Goal: Task Accomplishment & Management: Use online tool/utility

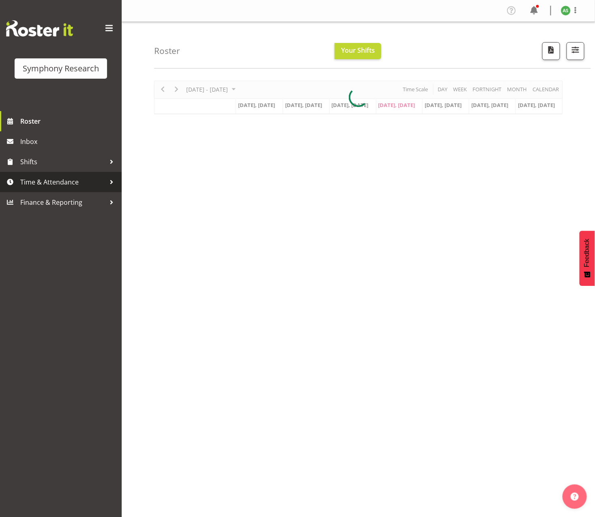
click at [29, 181] on span "Time & Attendance" at bounding box center [62, 182] width 85 height 12
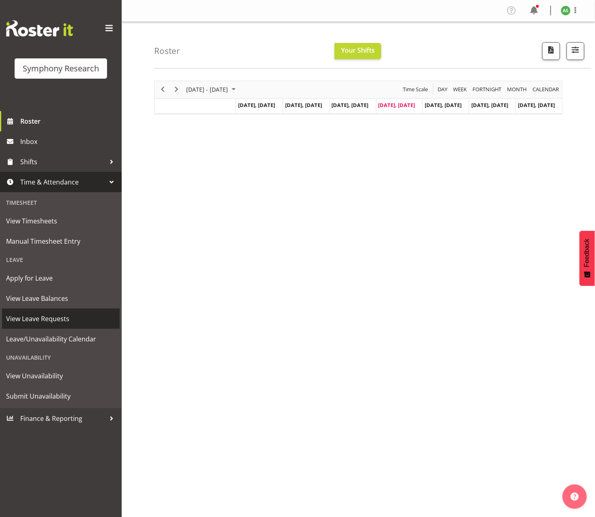
click at [62, 316] on span "View Leave Requests" at bounding box center [61, 319] width 110 height 12
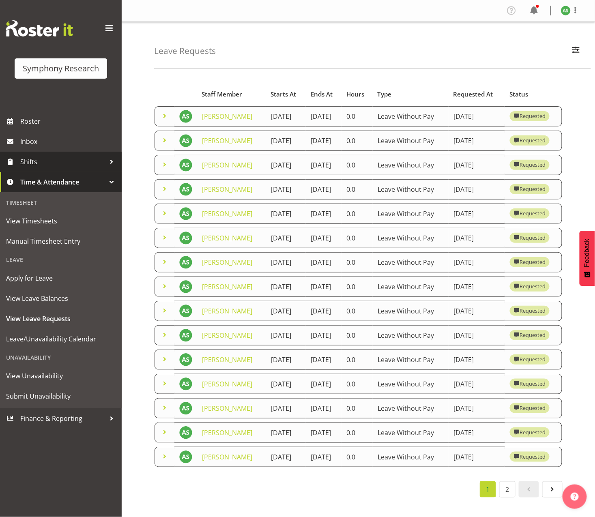
click at [43, 165] on span "Shifts" at bounding box center [62, 162] width 85 height 12
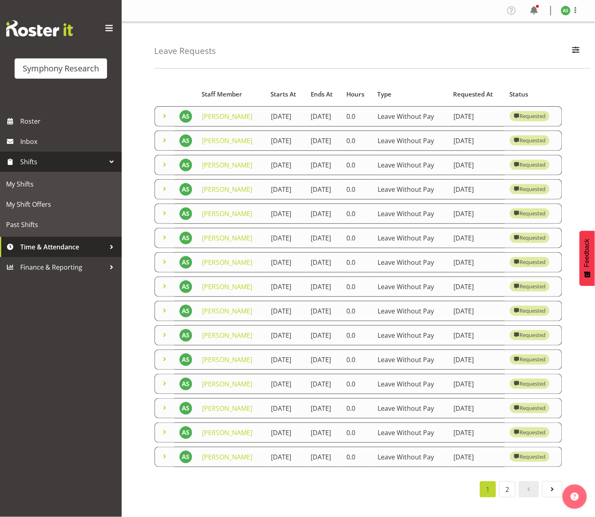
click at [43, 247] on span "Time & Attendance" at bounding box center [62, 247] width 85 height 12
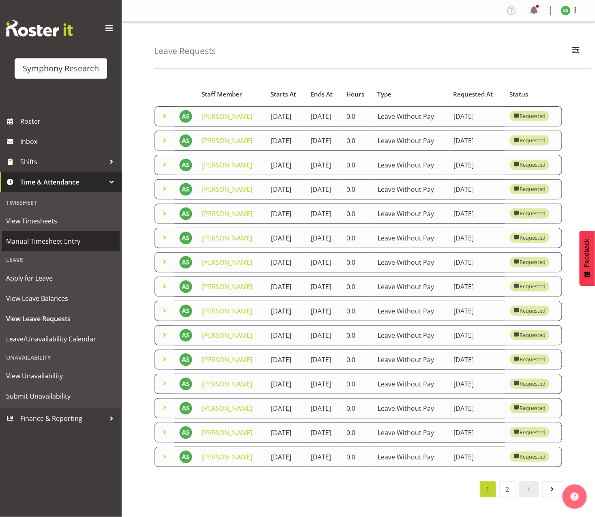
click at [45, 243] on span "Manual Timesheet Entry" at bounding box center [61, 241] width 110 height 12
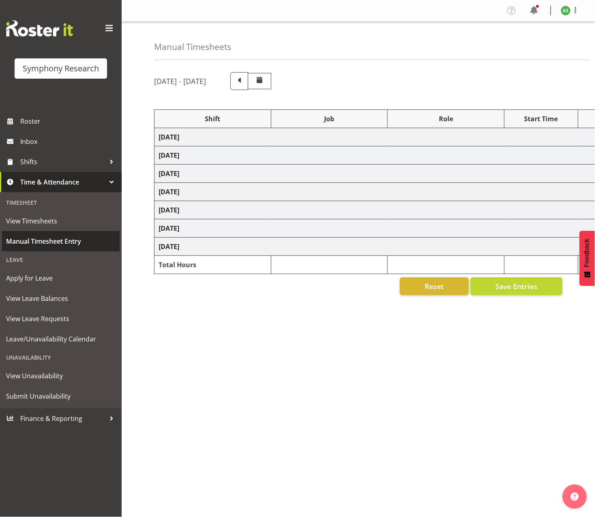
select select "26078"
select select "10587"
select select "47"
select select "26078"
select select "10587"
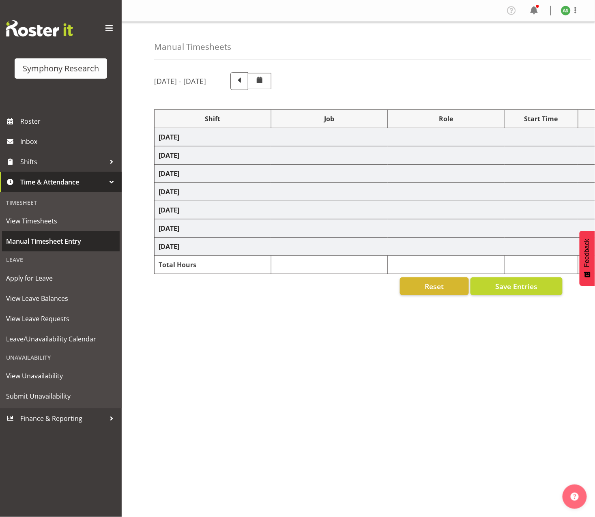
select select "47"
select select "56692"
select select "10499"
select select "47"
select select "26078"
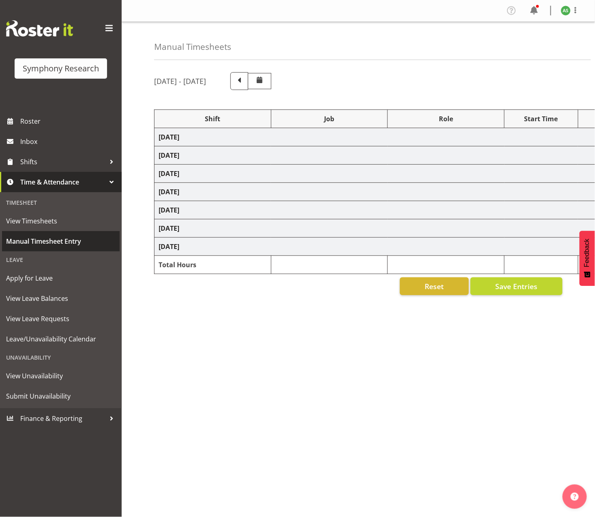
select select "10587"
select select "47"
select select "26078"
select select "10587"
select select "47"
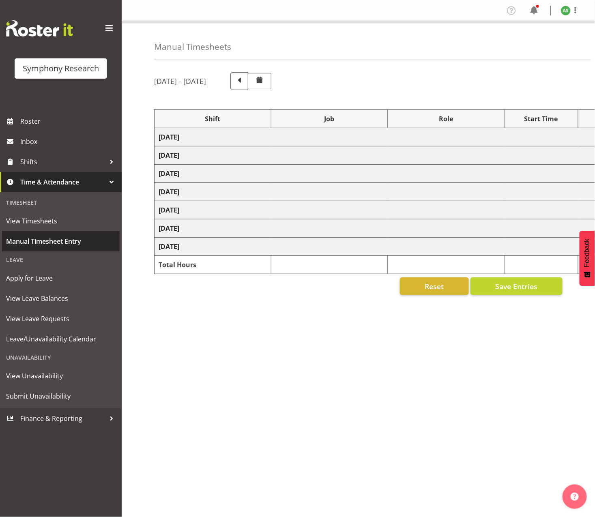
select select "56692"
select select "10499"
select select "47"
select select "26078"
select select "10587"
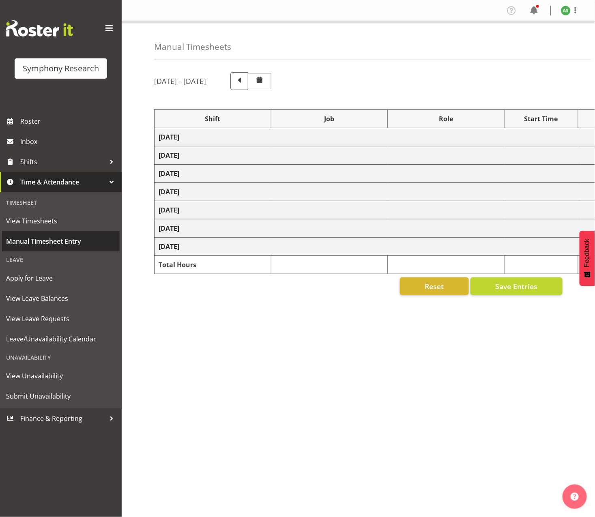
select select "47"
select select "26078"
select select "10587"
select select "47"
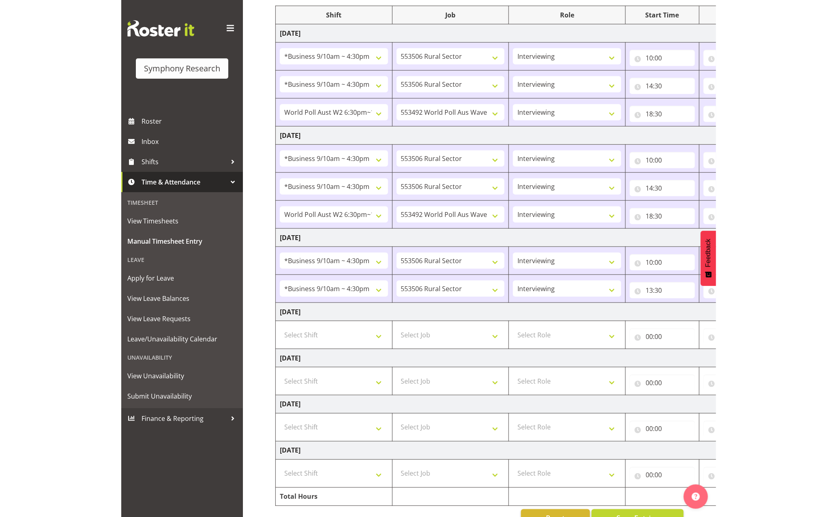
scroll to position [131, 0]
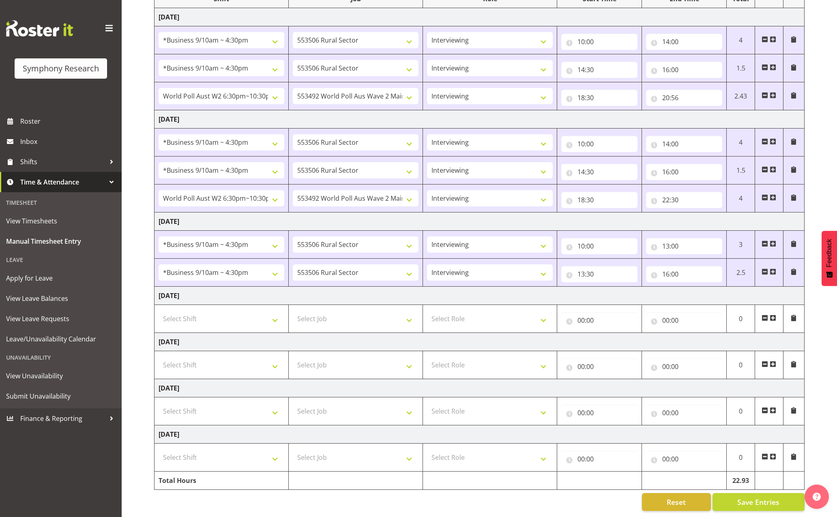
click at [595, 315] on span at bounding box center [773, 318] width 6 height 6
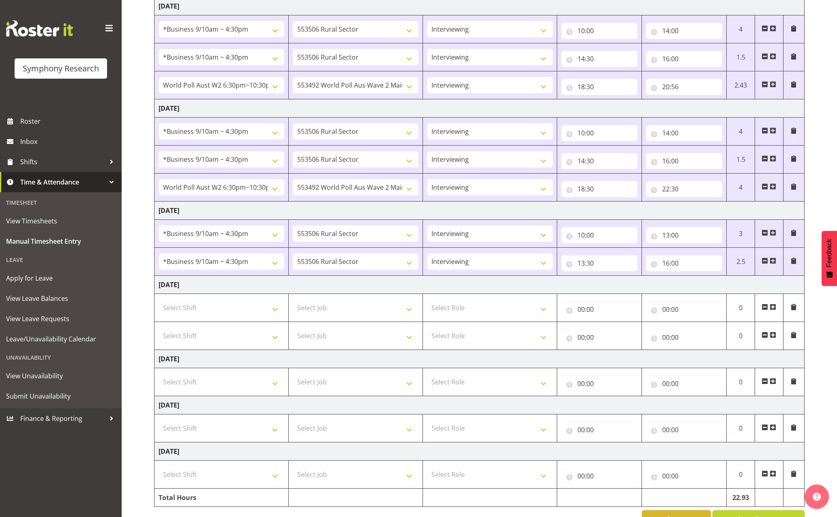
click at [595, 307] on span at bounding box center [773, 307] width 6 height 6
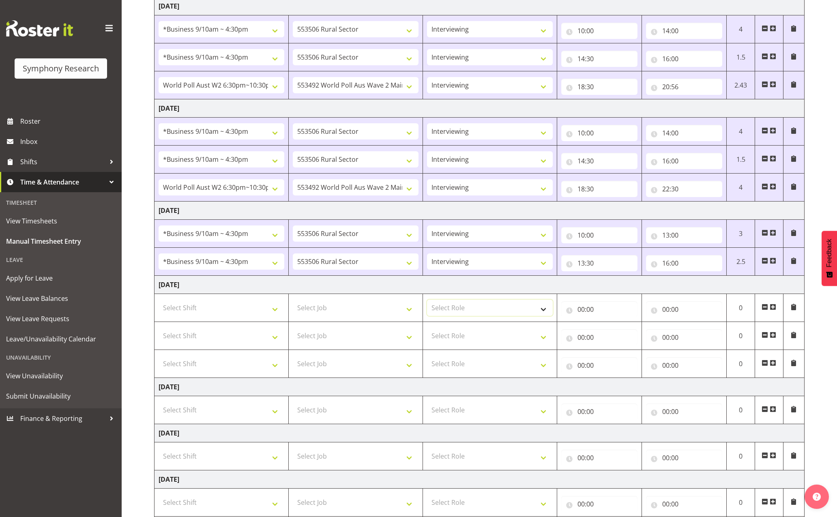
click at [483, 307] on select "Select Role Briefing Interviewing" at bounding box center [490, 308] width 126 height 16
select select "47"
click at [427, 301] on select "Select Role Briefing Interviewing" at bounding box center [490, 308] width 126 height 16
click at [482, 336] on select "Select Role Briefing Interviewing" at bounding box center [490, 336] width 126 height 16
select select "47"
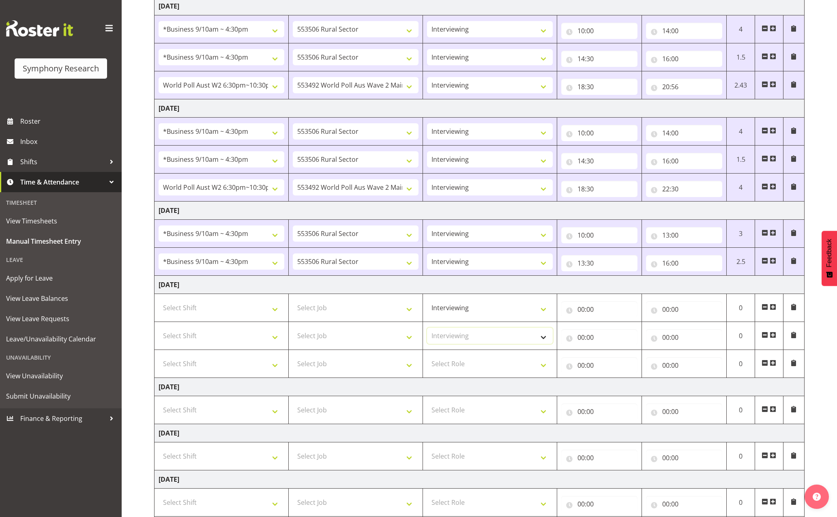
click at [427, 329] on select "Select Role Briefing Interviewing" at bounding box center [490, 336] width 126 height 16
click at [491, 361] on select "Select Role Briefing Interviewing" at bounding box center [490, 364] width 126 height 16
select select "47"
click at [427, 357] on select "Select Role Briefing Interviewing" at bounding box center [490, 364] width 126 height 16
click at [391, 313] on select "Select Job 550060 IF Admin 553492 World Poll Aus Wave 2 Main 2025 553493 World …" at bounding box center [356, 308] width 126 height 16
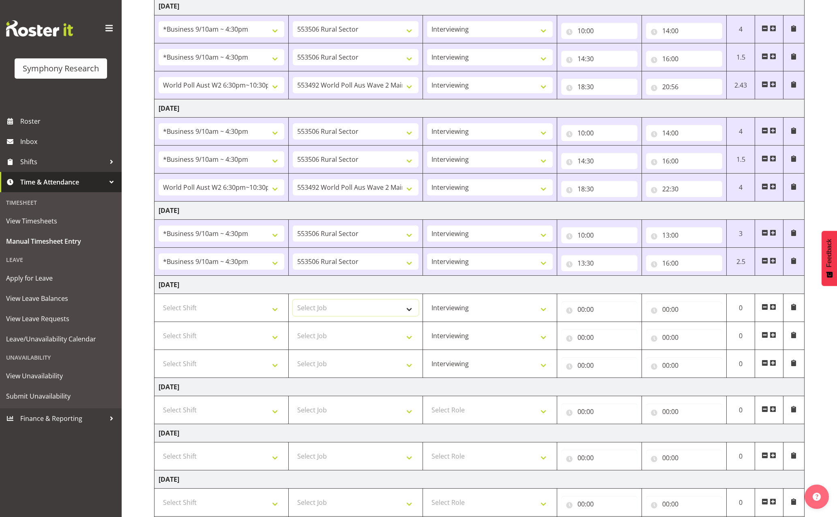
select select "10587"
click at [293, 301] on select "Select Job 550060 IF Admin 553492 World Poll Aus Wave 2 Main 2025 553493 World …" at bounding box center [356, 308] width 126 height 16
click at [325, 342] on select "Select Job 550060 IF Admin 553492 World Poll Aus Wave 2 Main 2025 553493 World …" at bounding box center [356, 336] width 126 height 16
select select "10587"
click at [293, 329] on select "Select Job 550060 IF Admin 553492 World Poll Aus Wave 2 Main 2025 553493 World …" at bounding box center [356, 336] width 126 height 16
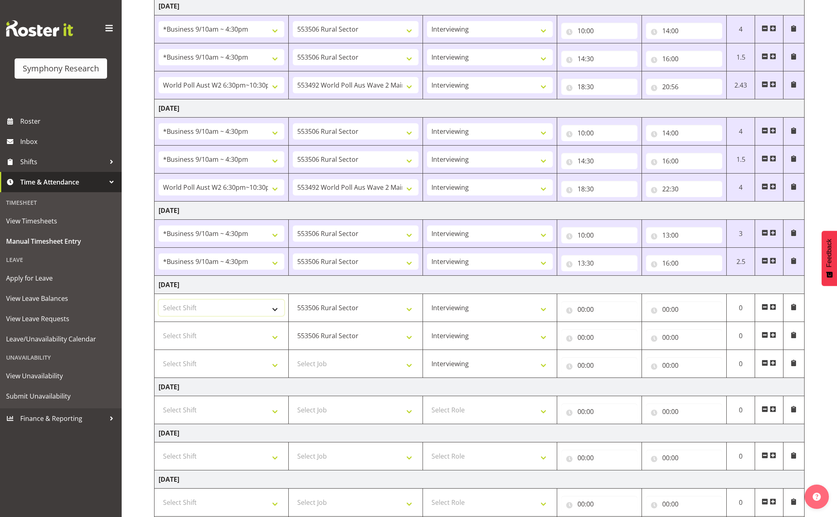
click at [264, 308] on select "Select Shift !!Weekend Residential (Roster IT Shift Label) *Business 9/10am ~ 4…" at bounding box center [222, 308] width 126 height 16
select select "26078"
click at [159, 301] on select "Select Shift !!Weekend Residential (Roster IT Shift Label) *Business 9/10am ~ 4…" at bounding box center [222, 308] width 126 height 16
click at [263, 343] on select "Select Shift !!Weekend Residential (Roster IT Shift Label) *Business 9/10am ~ 4…" at bounding box center [222, 336] width 126 height 16
select select "26078"
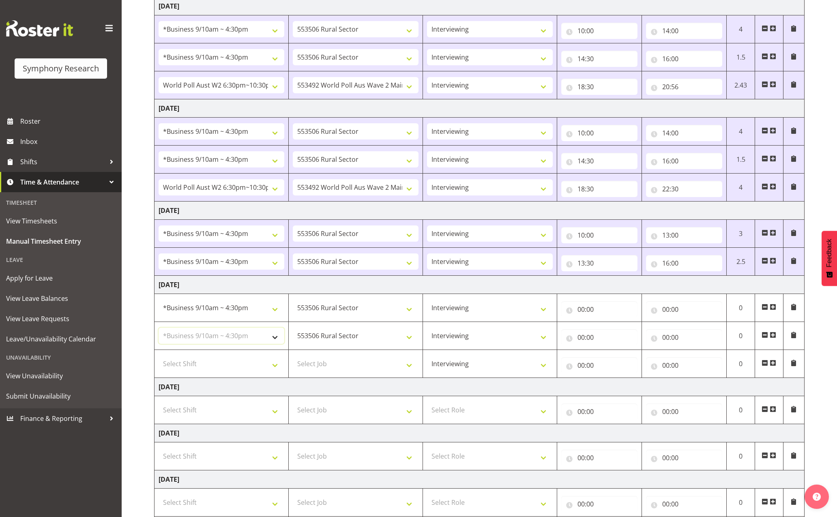
click at [159, 329] on select "Select Shift !!Weekend Residential (Roster IT Shift Label) *Business 9/10am ~ 4…" at bounding box center [222, 336] width 126 height 16
click at [581, 308] on input "00:00" at bounding box center [599, 309] width 76 height 16
click at [595, 327] on select "00 01 02 03 04 05 06 07 08 09 10 11 12 13 14 15 16 17 18 19 20 21 22 23" at bounding box center [617, 330] width 18 height 16
select select "10"
click at [595, 323] on select "00 01 02 03 04 05 06 07 08 09 10 11 12 13 14 15 16 17 18 19 20 21 22 23" at bounding box center [617, 330] width 18 height 16
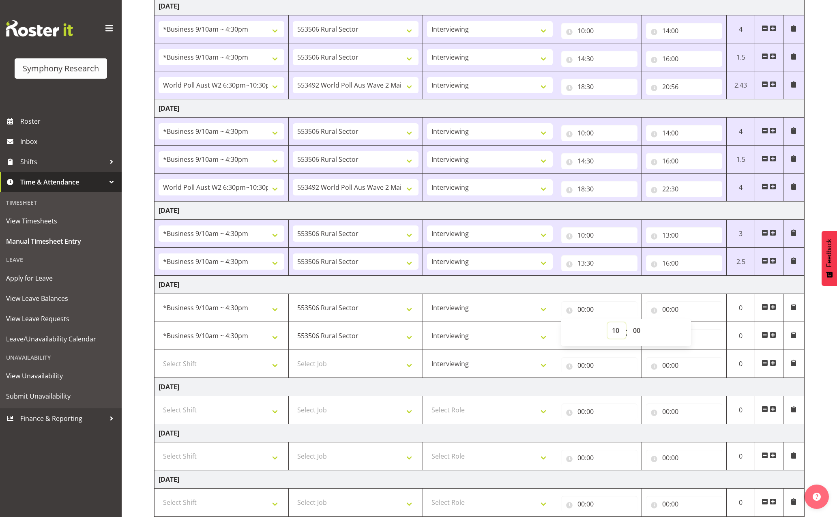
type input "10:00"
click at [595, 310] on input "00:00" at bounding box center [684, 309] width 76 height 16
click at [595, 332] on select "00 01 02 03 04 05 06 07 08 09 10 11 12 13 14 15 16 17 18 19 20 21 22 23" at bounding box center [701, 330] width 18 height 16
select select "13"
click at [595, 323] on select "00 01 02 03 04 05 06 07 08 09 10 11 12 13 14 15 16 17 18 19 20 21 22 23" at bounding box center [701, 330] width 18 height 16
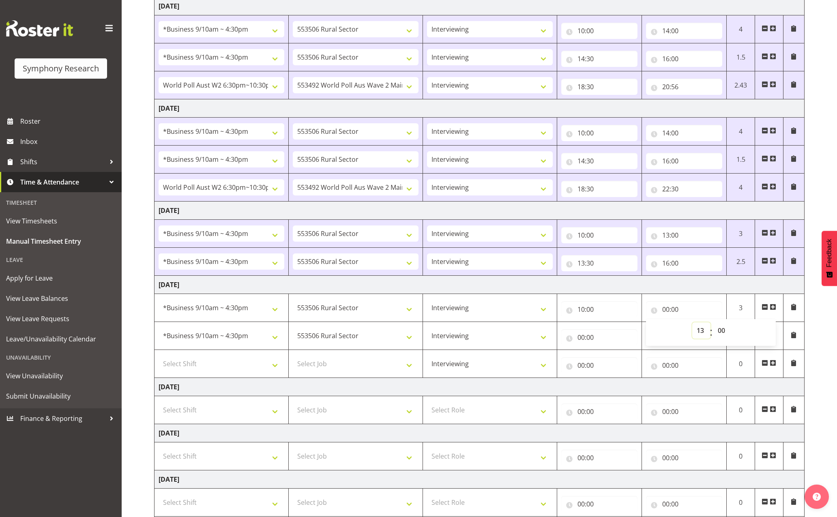
type input "13:00"
click at [580, 338] on input "00:00" at bounding box center [599, 337] width 76 height 16
click at [595, 357] on select "00 01 02 03 04 05 06 07 08 09 10 11 12 13 14 15 16 17 18 19 20 21 22 23" at bounding box center [617, 358] width 18 height 16
select select "13"
click at [595, 352] on select "00 01 02 03 04 05 06 07 08 09 10 11 12 13 14 15 16 17 18 19 20 21 22 23" at bounding box center [617, 358] width 18 height 16
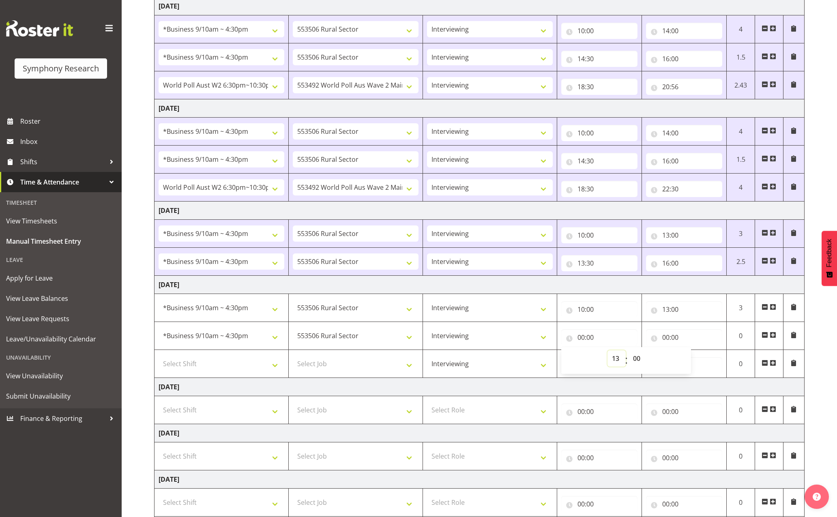
type input "13:00"
click at [594, 338] on input "13:00" at bounding box center [599, 337] width 76 height 16
click at [592, 339] on input "13:00" at bounding box center [599, 337] width 76 height 16
click at [595, 355] on select "00 01 02 03 04 05 06 07 08 09 10 11 12 13 14 15 16 17 18 19 20 21 22 23 24 25 2…" at bounding box center [638, 358] width 18 height 16
select select "30"
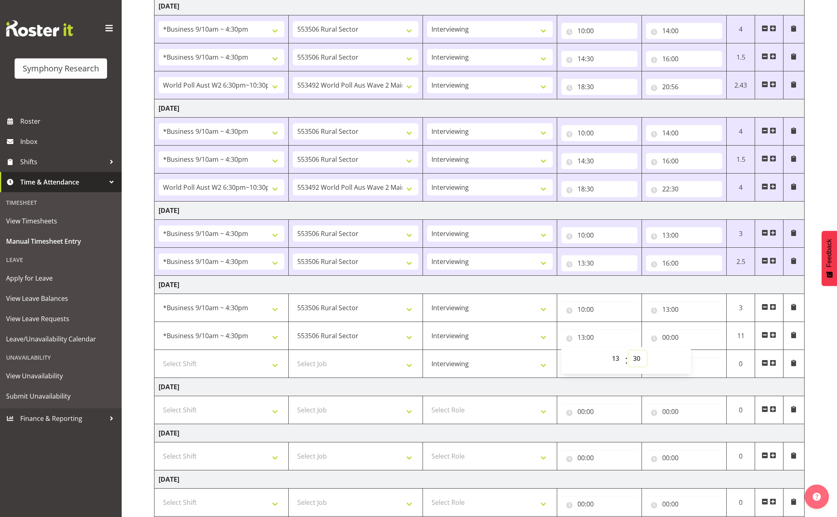
click at [595, 352] on select "00 01 02 03 04 05 06 07 08 09 10 11 12 13 14 15 16 17 18 19 20 21 22 23 24 25 2…" at bounding box center [638, 358] width 18 height 16
type input "13:30"
click at [595, 335] on input "00:00" at bounding box center [684, 337] width 76 height 16
click at [595, 359] on select "00 01 02 03 04 05 06 07 08 09 10 11 12 13 14 15 16 17 18 19 20 21 22 23" at bounding box center [701, 358] width 18 height 16
select select "16"
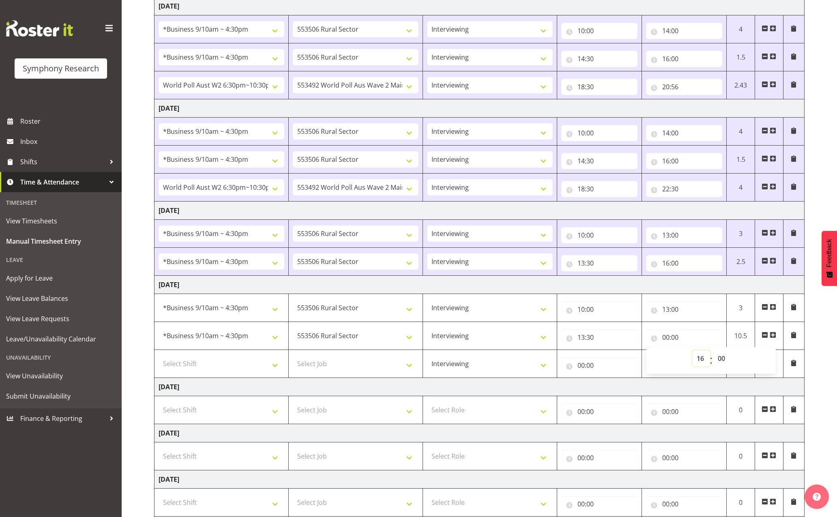
click at [595, 352] on select "00 01 02 03 04 05 06 07 08 09 10 11 12 13 14 15 16 17 18 19 20 21 22 23" at bounding box center [701, 358] width 18 height 16
type input "16:00"
click at [372, 363] on select "Select Job 550060 IF Admin 553492 World Poll Aus Wave 2 Main 2025 553493 World …" at bounding box center [356, 364] width 126 height 16
select select "10499"
click at [293, 357] on select "Select Job 550060 IF Admin 553492 World Poll Aus Wave 2 Main 2025 553493 World …" at bounding box center [356, 364] width 126 height 16
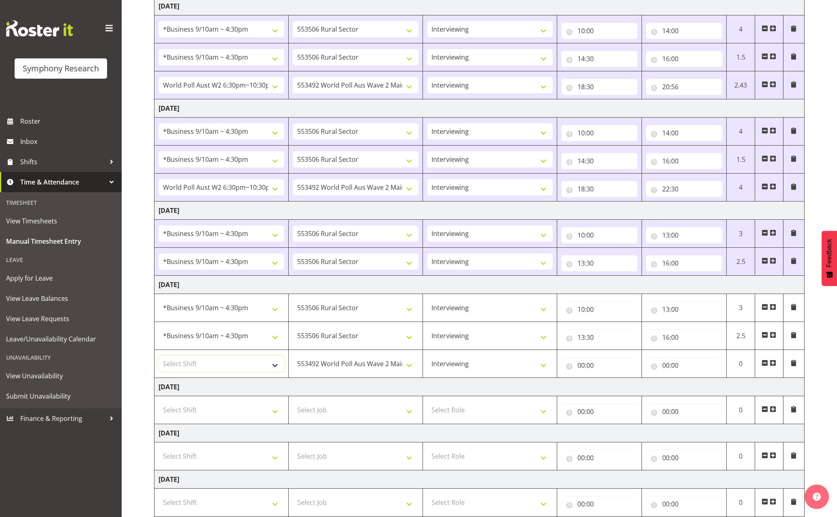
click at [268, 359] on select "Select Shift !!Weekend Residential (Roster IT Shift Label) *Business 9/10am ~ 4…" at bounding box center [222, 364] width 126 height 16
select select "56692"
click at [159, 357] on select "Select Shift !!Weekend Residential (Roster IT Shift Label) *Business 9/10am ~ 4…" at bounding box center [222, 364] width 126 height 16
click at [402, 366] on select "550060 IF Admin 553492 World Poll Aus Wave 2 Main 2025 553493 World Poll NZ Wav…" at bounding box center [356, 364] width 126 height 16
click at [582, 366] on input "00:00" at bounding box center [599, 365] width 76 height 16
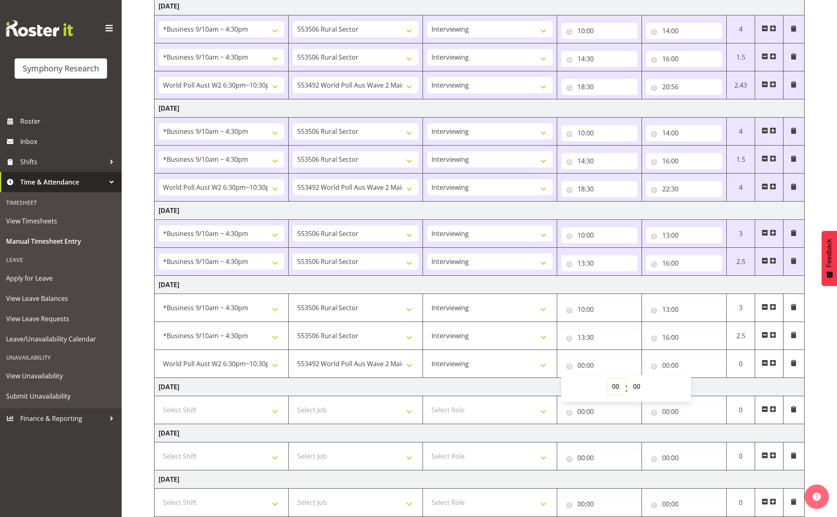
click at [595, 386] on select "00 01 02 03 04 05 06 07 08 09 10 11 12 13 14 15 16 17 18 19 20 21 22 23" at bounding box center [617, 386] width 18 height 16
select select "18"
click at [595, 380] on select "00 01 02 03 04 05 06 07 08 09 10 11 12 13 14 15 16 17 18 19 20 21 22 23" at bounding box center [617, 386] width 18 height 16
type input "18:00"
click at [593, 365] on input "18:00" at bounding box center [599, 365] width 76 height 16
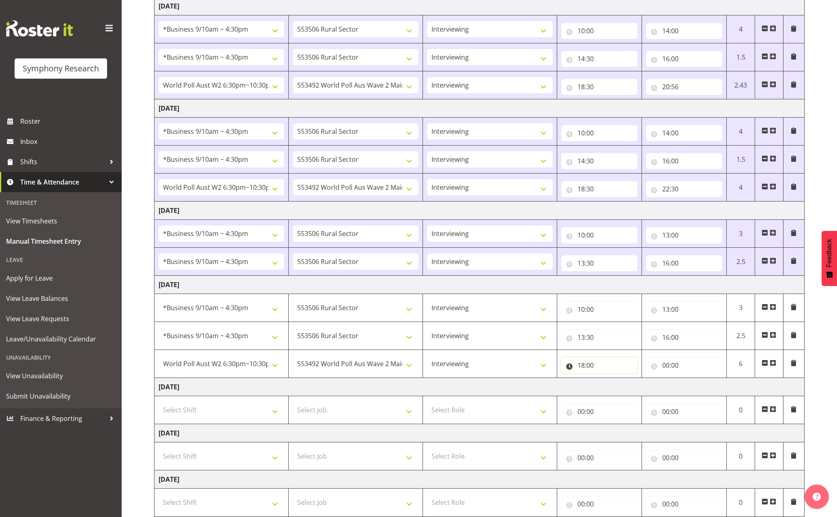
click at [593, 365] on input "18:00" at bounding box center [599, 365] width 76 height 16
click at [595, 386] on select "00 01 02 03 04 05 06 07 08 09 10 11 12 13 14 15 16 17 18 19 20 21 22 23 24 25 2…" at bounding box center [638, 386] width 18 height 16
select select "30"
click at [595, 380] on select "00 01 02 03 04 05 06 07 08 09 10 11 12 13 14 15 16 17 18 19 20 21 22 23 24 25 2…" at bounding box center [638, 386] width 18 height 16
type input "18:30"
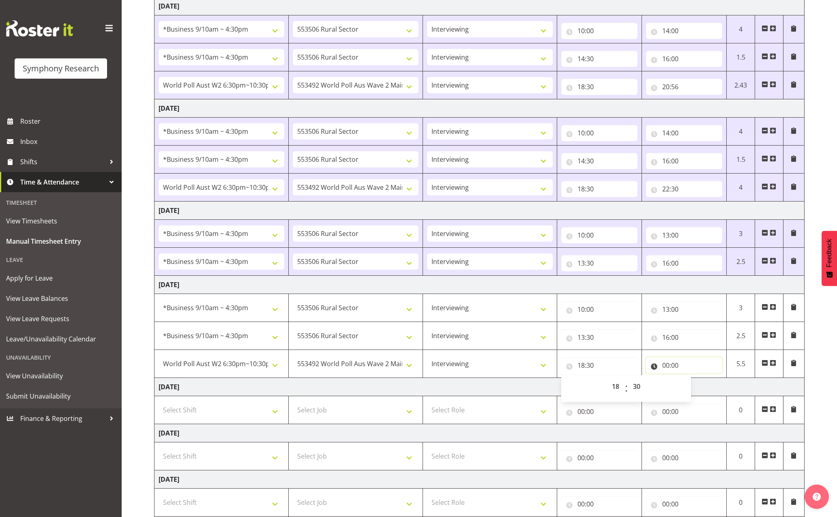
click at [595, 368] on input "00:00" at bounding box center [684, 365] width 76 height 16
drag, startPoint x: 699, startPoint y: 386, endPoint x: 697, endPoint y: 382, distance: 4.5
click at [595, 386] on select "00 01 02 03 04 05 06 07 08 09 10 11 12 13 14 15 16 17 18 19 20 21 22 23" at bounding box center [701, 386] width 18 height 16
select select "22"
click at [595, 380] on select "00 01 02 03 04 05 06 07 08 09 10 11 12 13 14 15 16 17 18 19 20 21 22 23" at bounding box center [701, 386] width 18 height 16
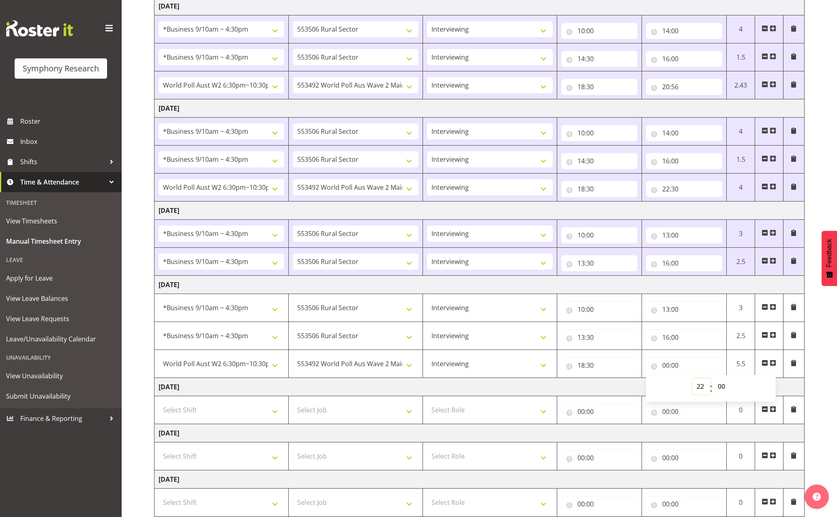
type input "22:00"
click at [595, 364] on input "22:00" at bounding box center [684, 365] width 76 height 16
click at [595, 386] on select "00 01 02 03 04 05 06 07 08 09 10 11 12 13 14 15 16 17 18 19 20 21 22 23 24 25 2…" at bounding box center [723, 386] width 18 height 16
select select "30"
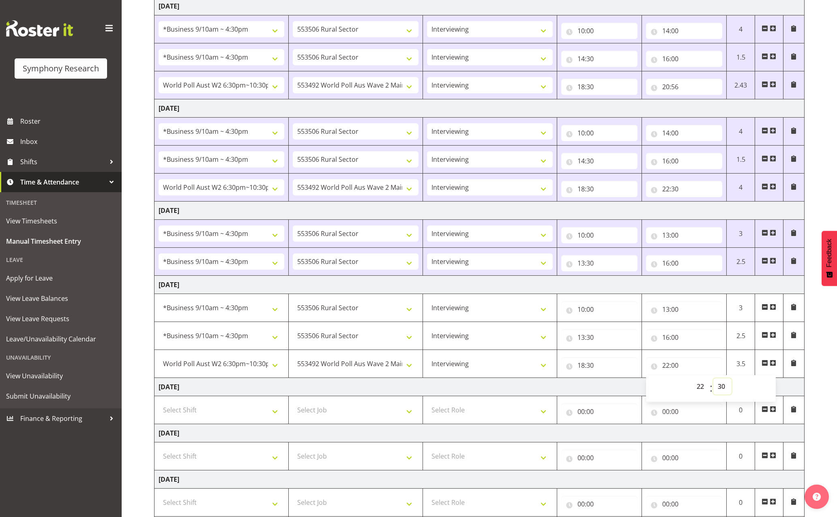
click at [595, 380] on select "00 01 02 03 04 05 06 07 08 09 10 11 12 13 14 15 16 17 18 19 20 21 22 23 24 25 2…" at bounding box center [723, 386] width 18 height 16
type input "22:30"
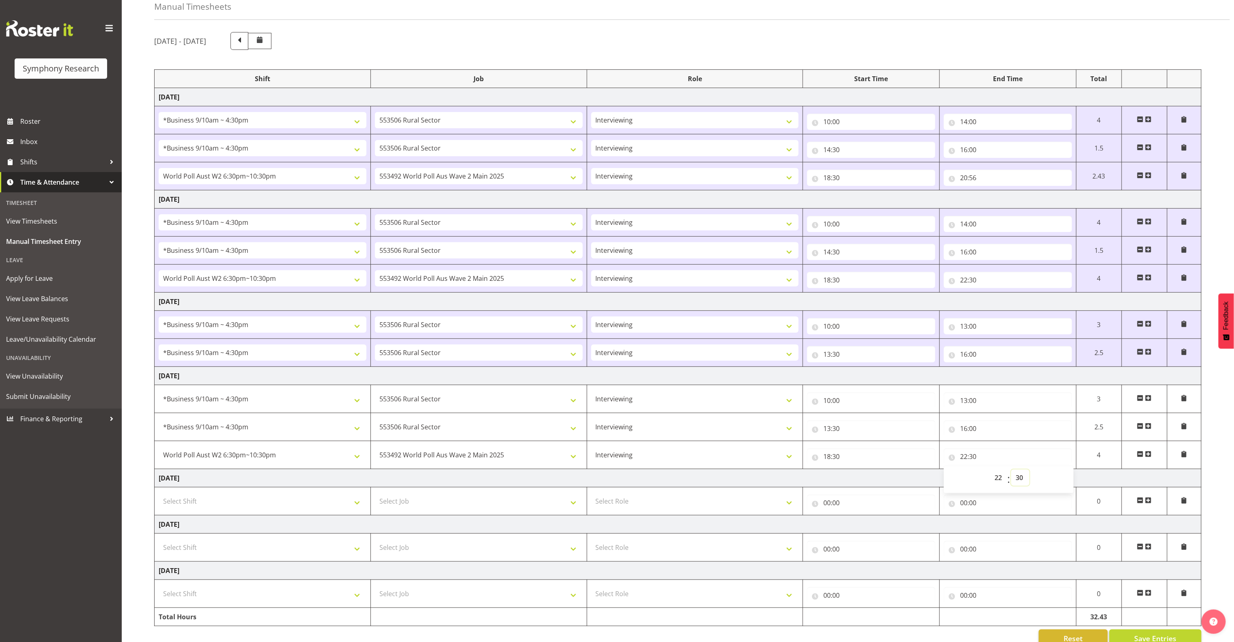
scroll to position [70, 0]
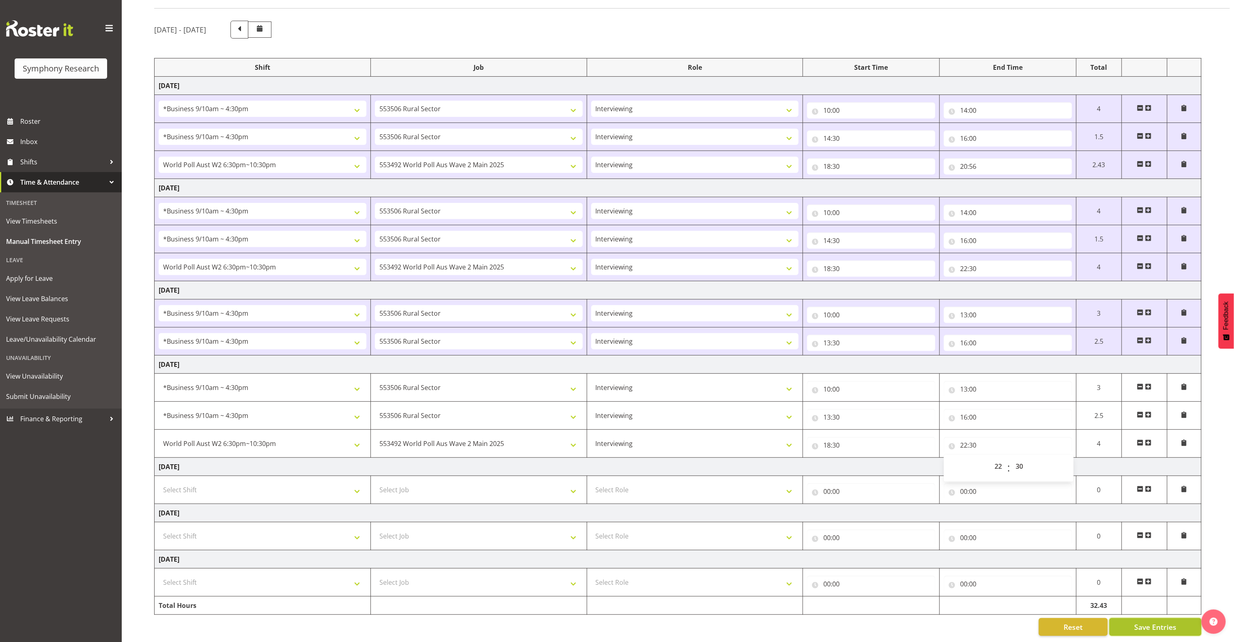
click at [595, 517] on span "Save Entries" at bounding box center [1155, 626] width 42 height 11
